Goal: Task Accomplishment & Management: Manage account settings

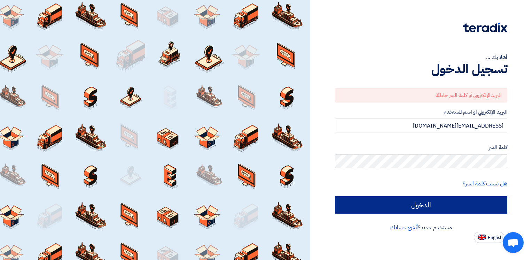
click at [379, 205] on input "الدخول" at bounding box center [421, 204] width 172 height 17
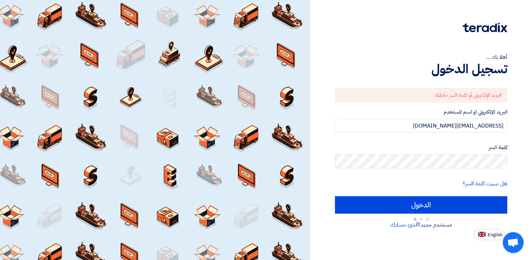
type input "Sign in"
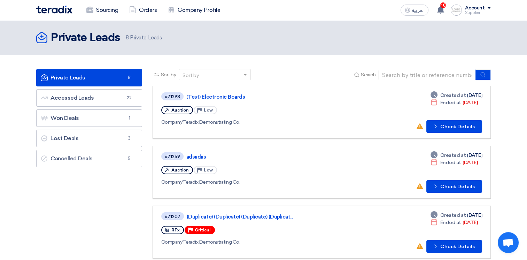
click at [471, 14] on div "Supplier" at bounding box center [477, 13] width 26 height 4
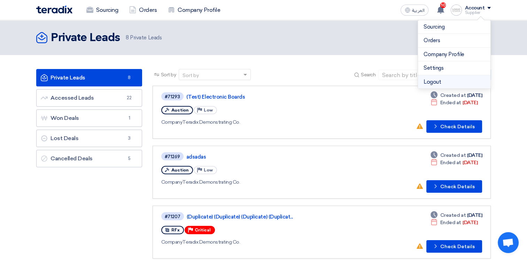
click at [443, 79] on li "Logout" at bounding box center [454, 82] width 72 height 14
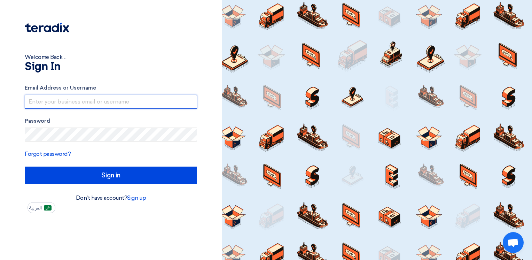
type input "[EMAIL_ADDRESS][DOMAIN_NAME]"
